Goal: Transaction & Acquisition: Purchase product/service

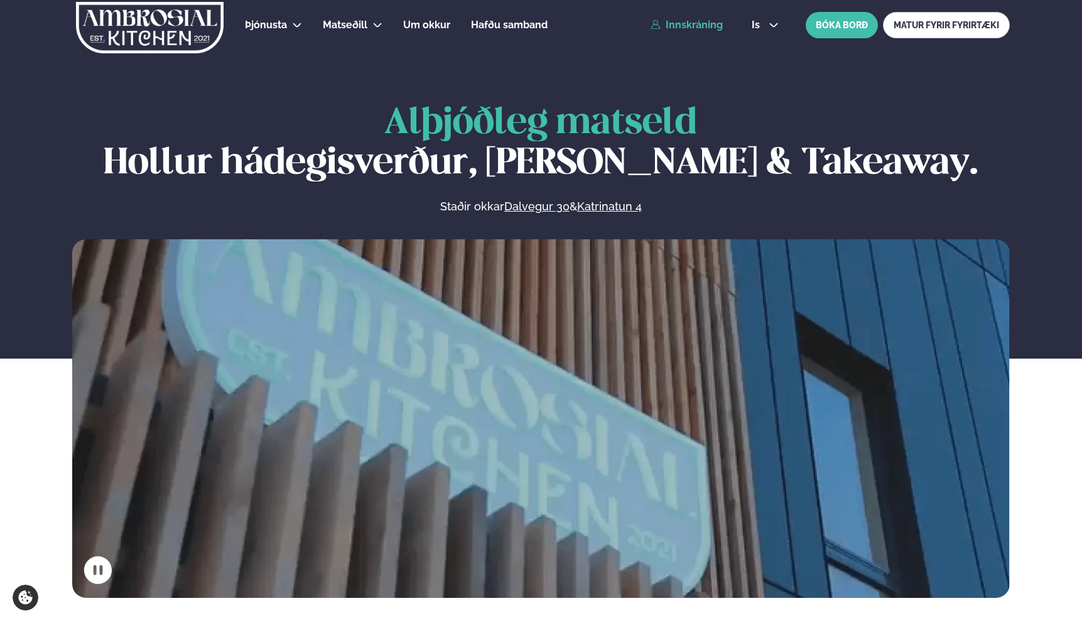
click at [711, 23] on link "Innskráning" at bounding box center [686, 24] width 72 height 11
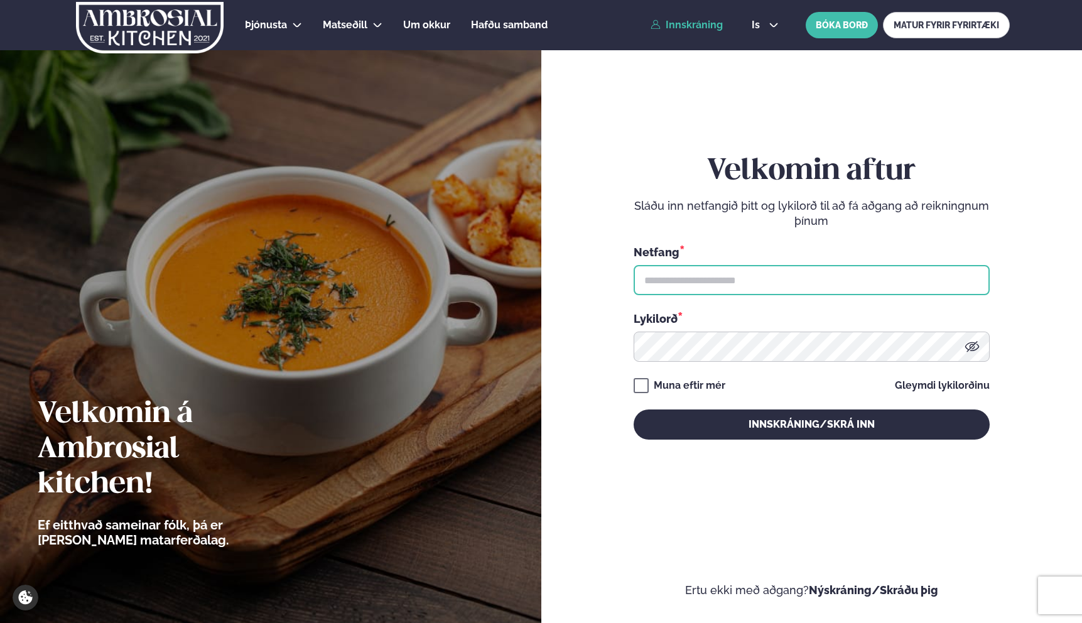
click at [716, 271] on input "text" at bounding box center [812, 280] width 356 height 30
type input "**********"
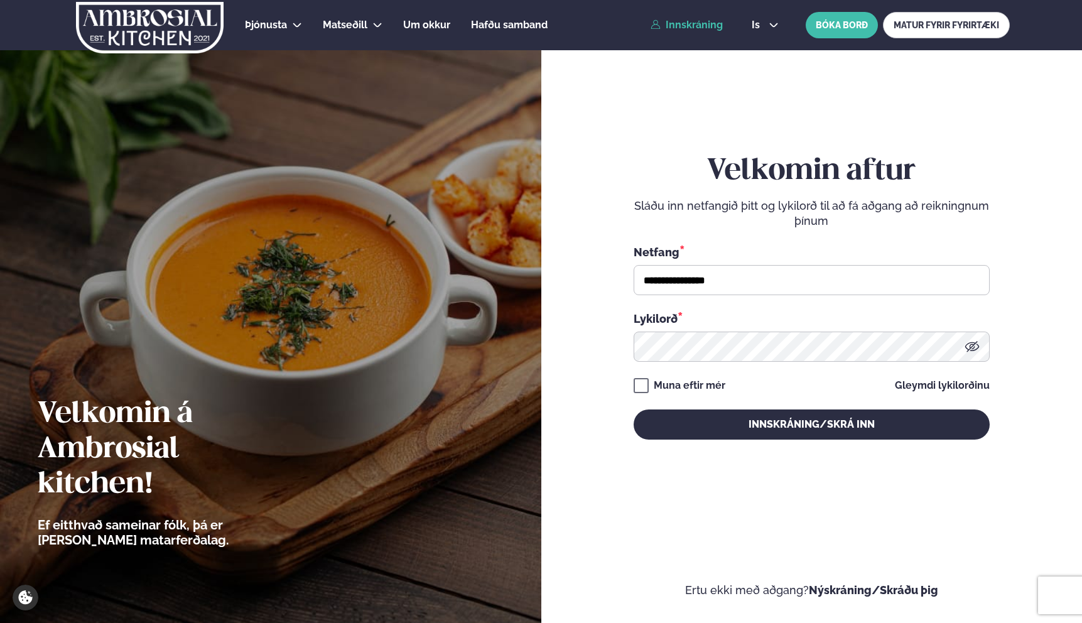
click at [707, 389] on div "Muna eftir mér" at bounding box center [690, 385] width 72 height 15
click at [713, 388] on div "Muna eftir mér" at bounding box center [690, 385] width 72 height 15
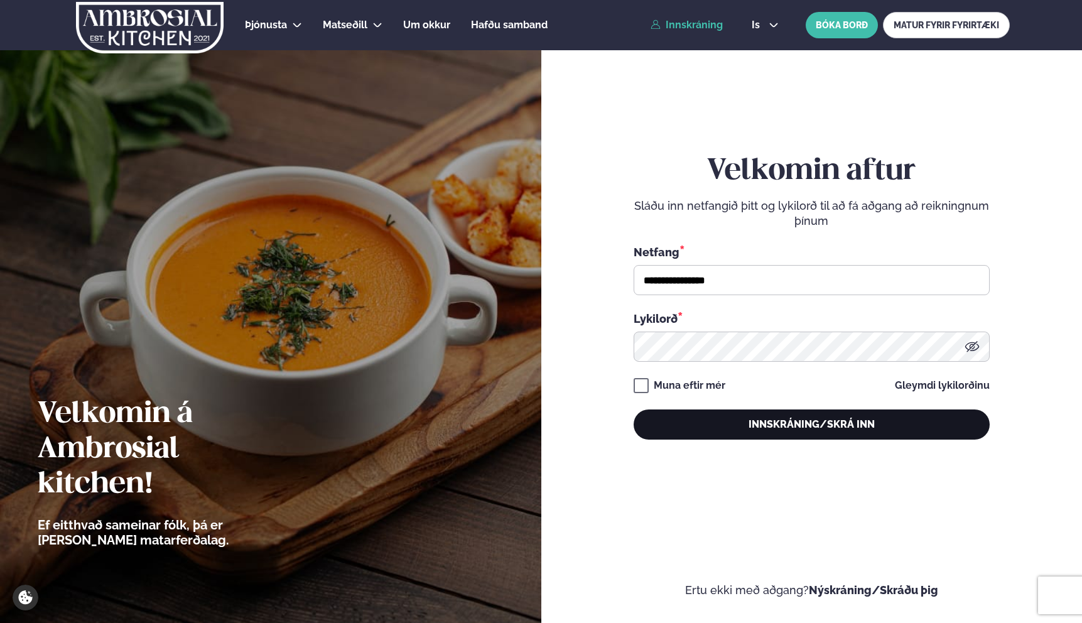
click at [740, 418] on button "Innskráning/Skrá inn" at bounding box center [812, 424] width 356 height 30
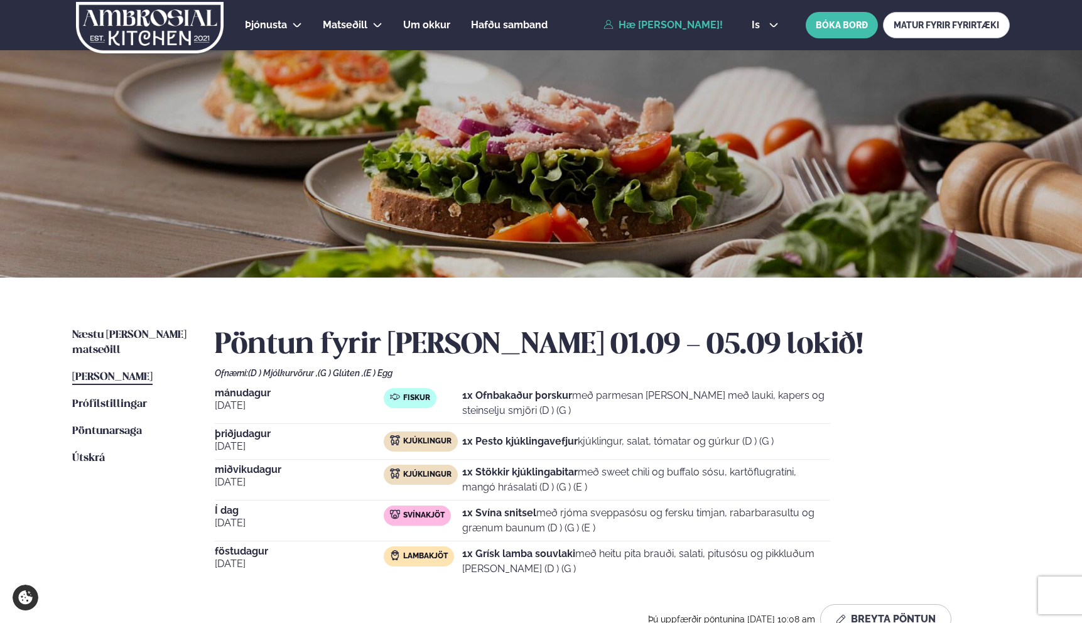
click at [102, 344] on ul "Næstu [PERSON_NAME] matseðill Næsta vika [PERSON_NAME] matseðill [PERSON_NAME] …" at bounding box center [130, 486] width 117 height 316
click at [114, 337] on span "Næstu [PERSON_NAME] matseðill" at bounding box center [129, 343] width 114 height 26
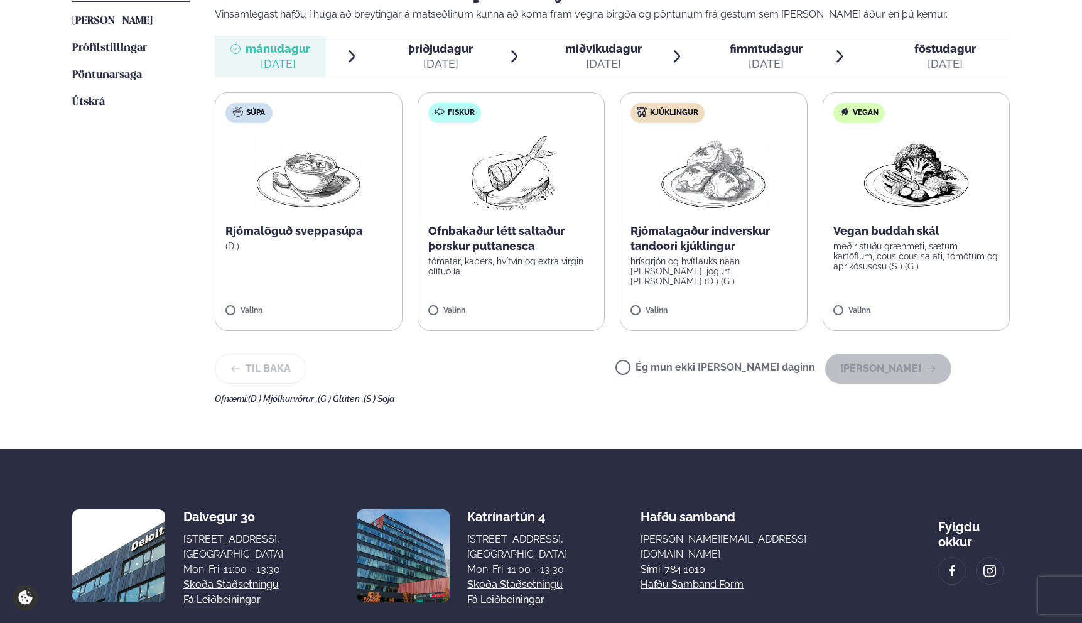
scroll to position [369, 0]
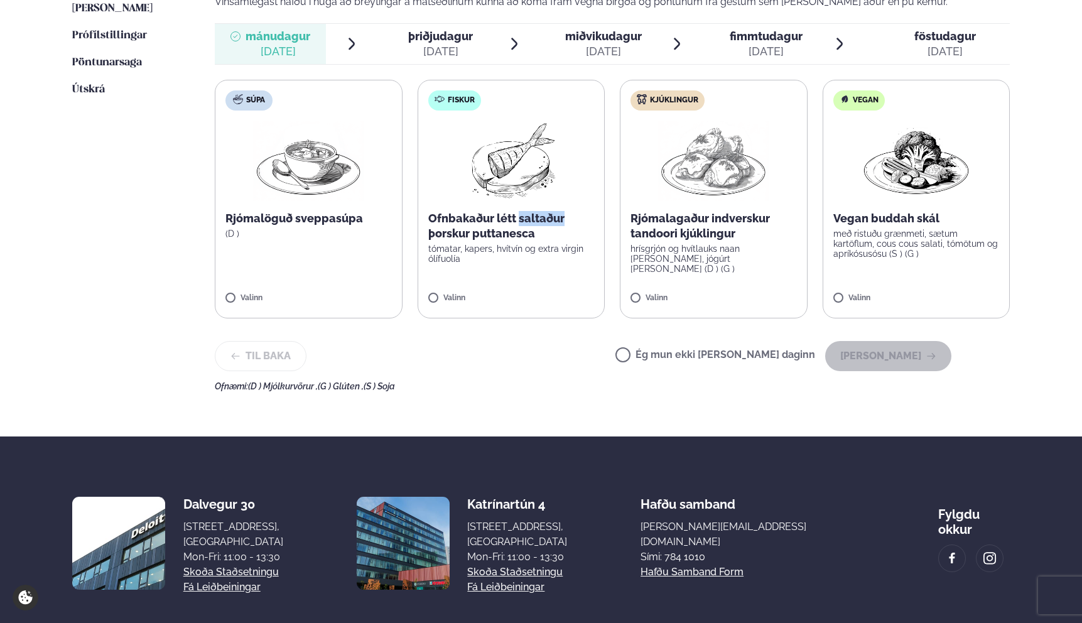
click at [492, 181] on img at bounding box center [510, 161] width 111 height 80
click at [856, 348] on button "[PERSON_NAME]" at bounding box center [888, 356] width 126 height 30
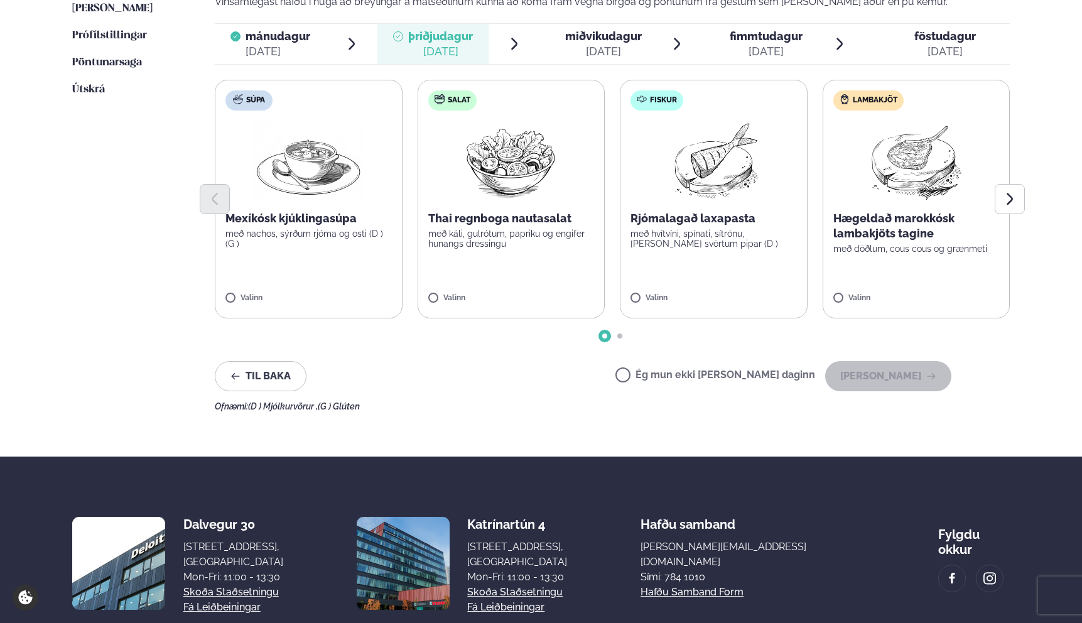
click at [670, 379] on label "Ég mun ekki [PERSON_NAME] daginn" at bounding box center [715, 376] width 200 height 13
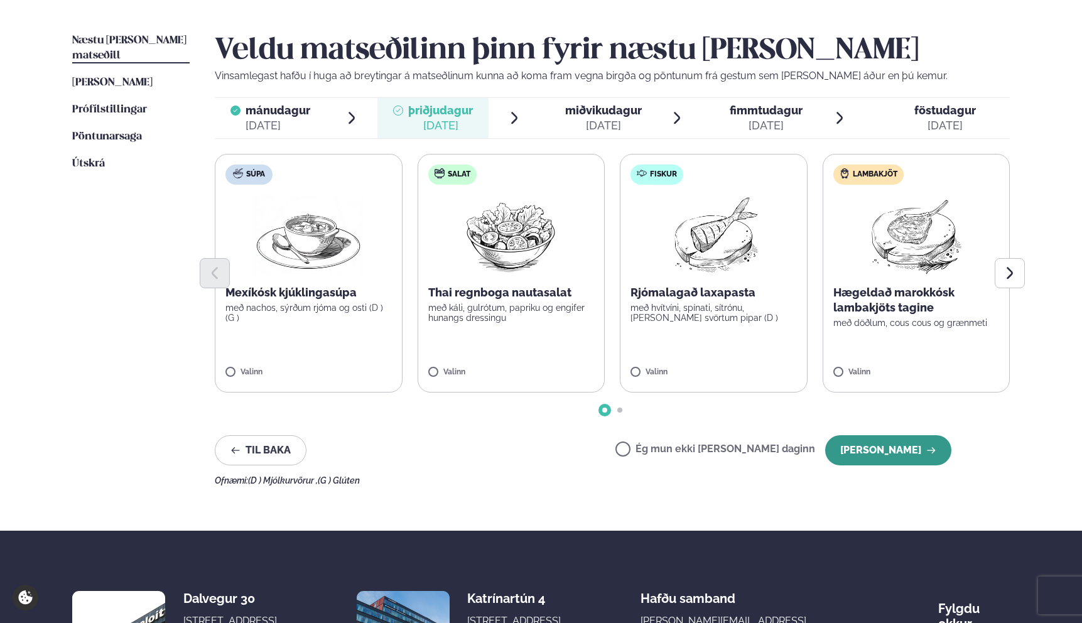
scroll to position [288, 0]
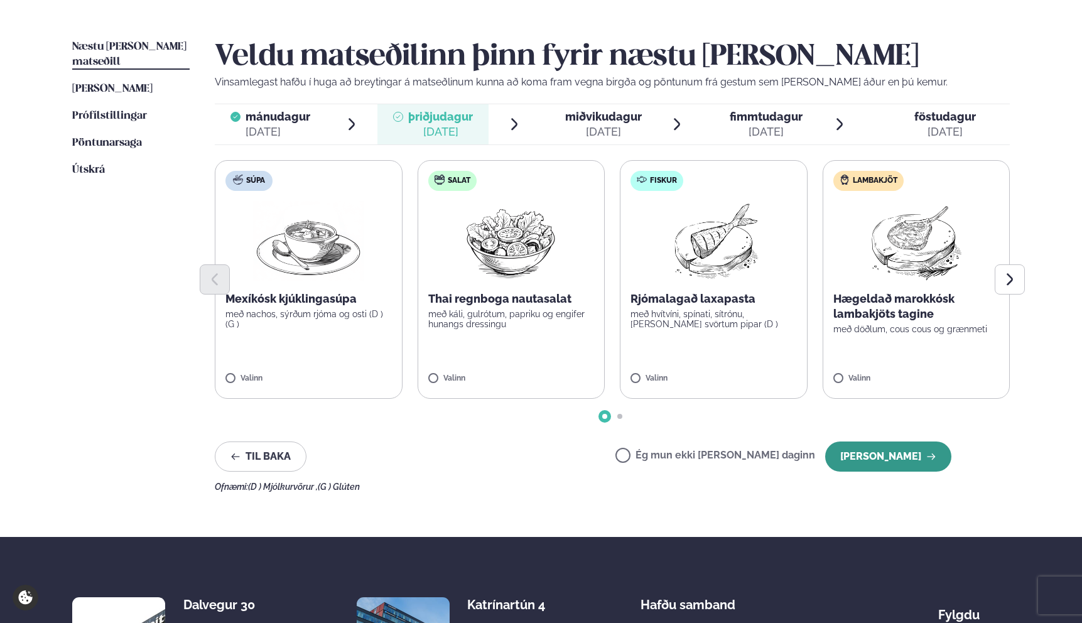
click at [919, 457] on button "[PERSON_NAME]" at bounding box center [888, 456] width 126 height 30
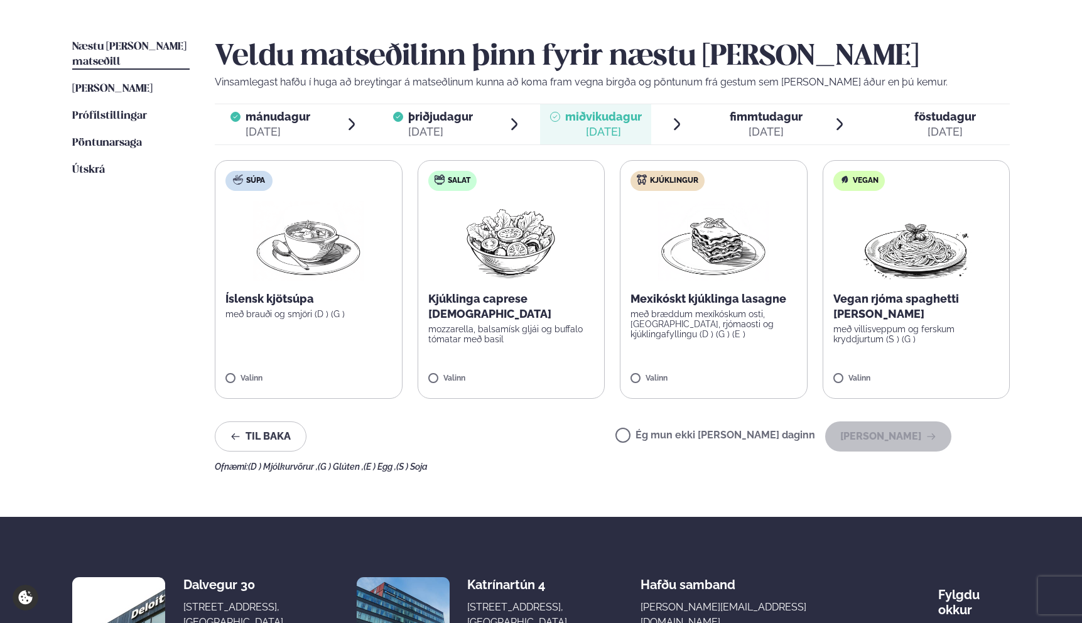
click at [765, 438] on label "Ég mun ekki [PERSON_NAME] daginn" at bounding box center [715, 436] width 200 height 13
click at [871, 446] on button "[PERSON_NAME]" at bounding box center [888, 436] width 126 height 30
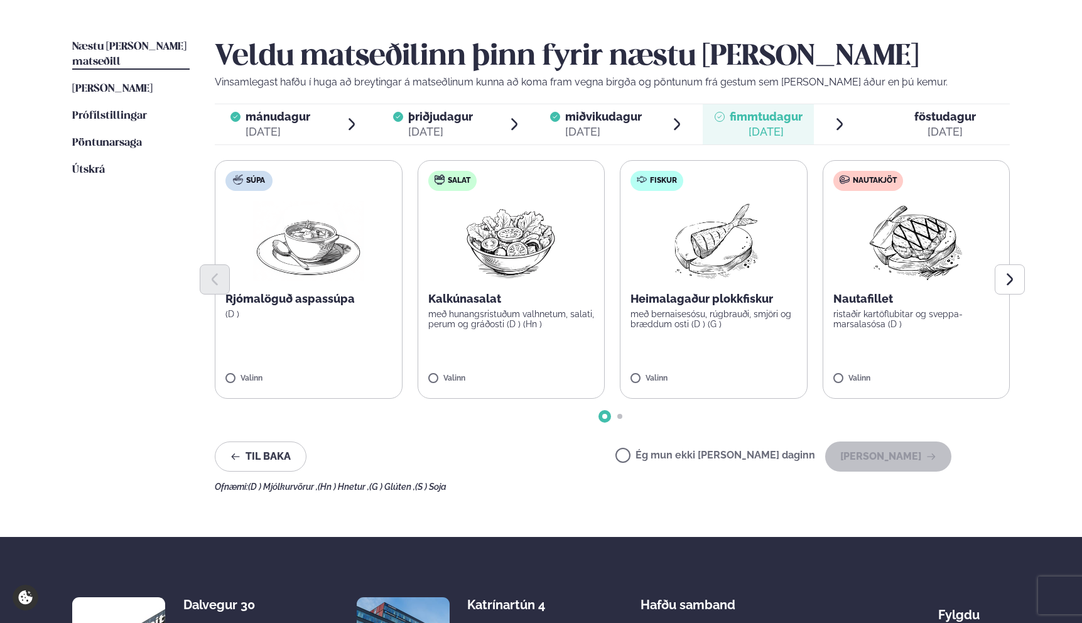
click at [710, 456] on label "Ég mun ekki [PERSON_NAME] daginn" at bounding box center [715, 456] width 200 height 13
click at [856, 460] on button "[PERSON_NAME]" at bounding box center [888, 456] width 126 height 30
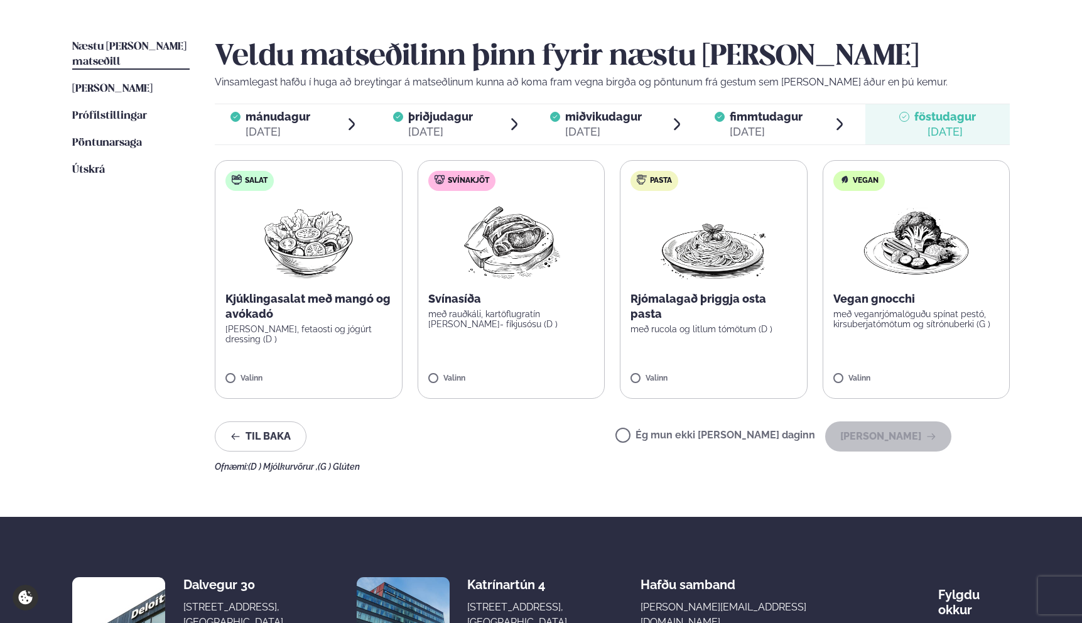
click at [519, 438] on div "Til baka Ég mun ekki [PERSON_NAME] daginn [PERSON_NAME]" at bounding box center [583, 436] width 737 height 30
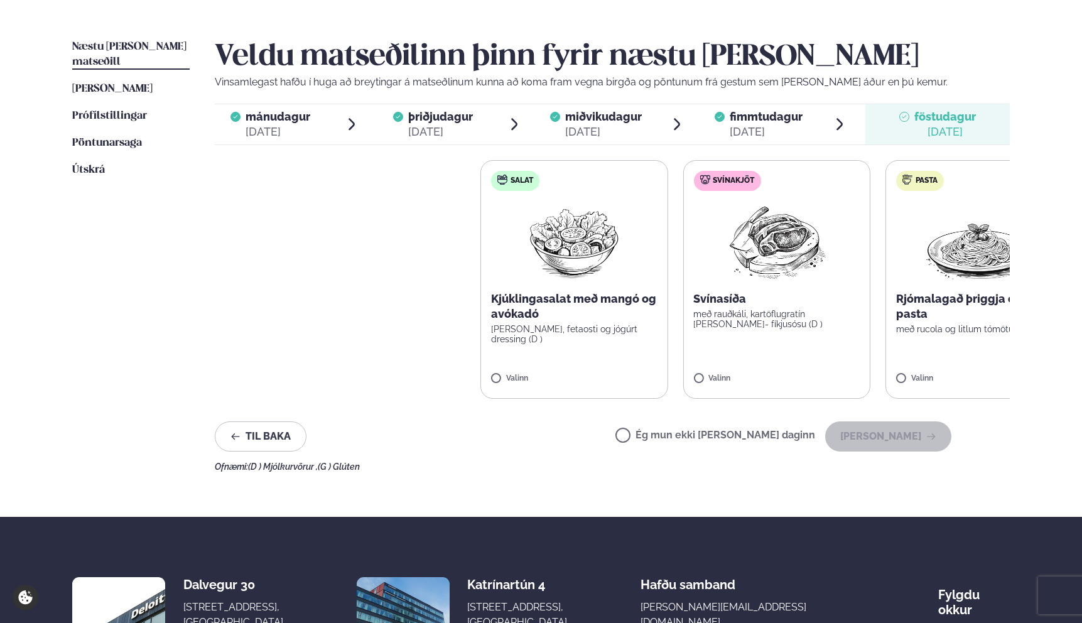
click at [1081, 167] on html "About cookies on this site We use cookies to collect and analyse information on…" at bounding box center [541, 241] width 1082 height 1059
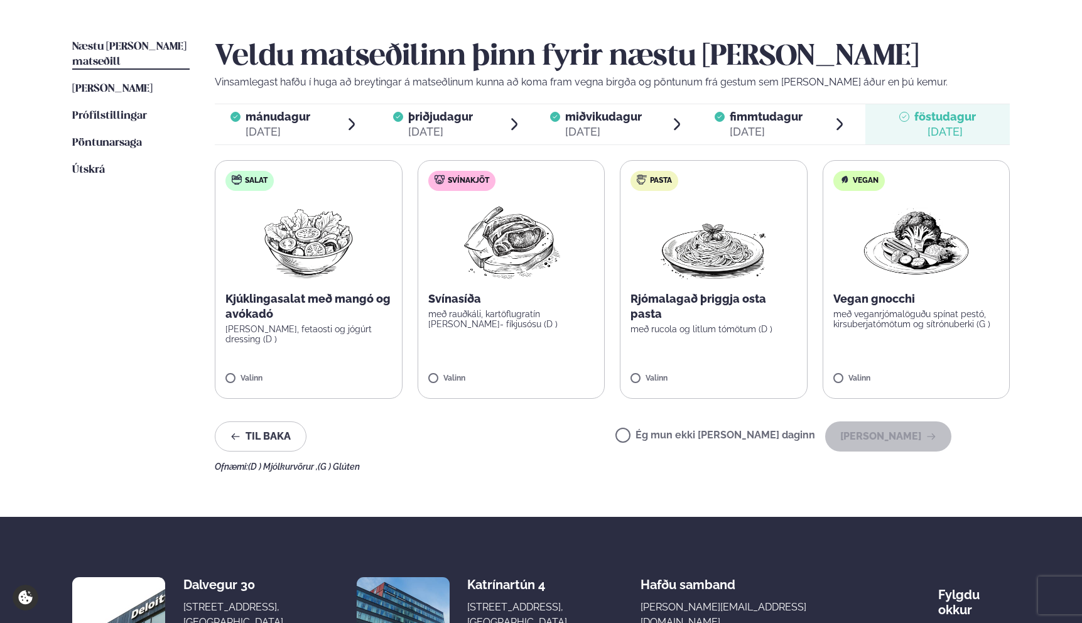
click at [236, 387] on div "Valinn" at bounding box center [308, 381] width 166 height 14
click at [896, 432] on button "[PERSON_NAME]" at bounding box center [888, 436] width 126 height 30
